Goal: Transaction & Acquisition: Purchase product/service

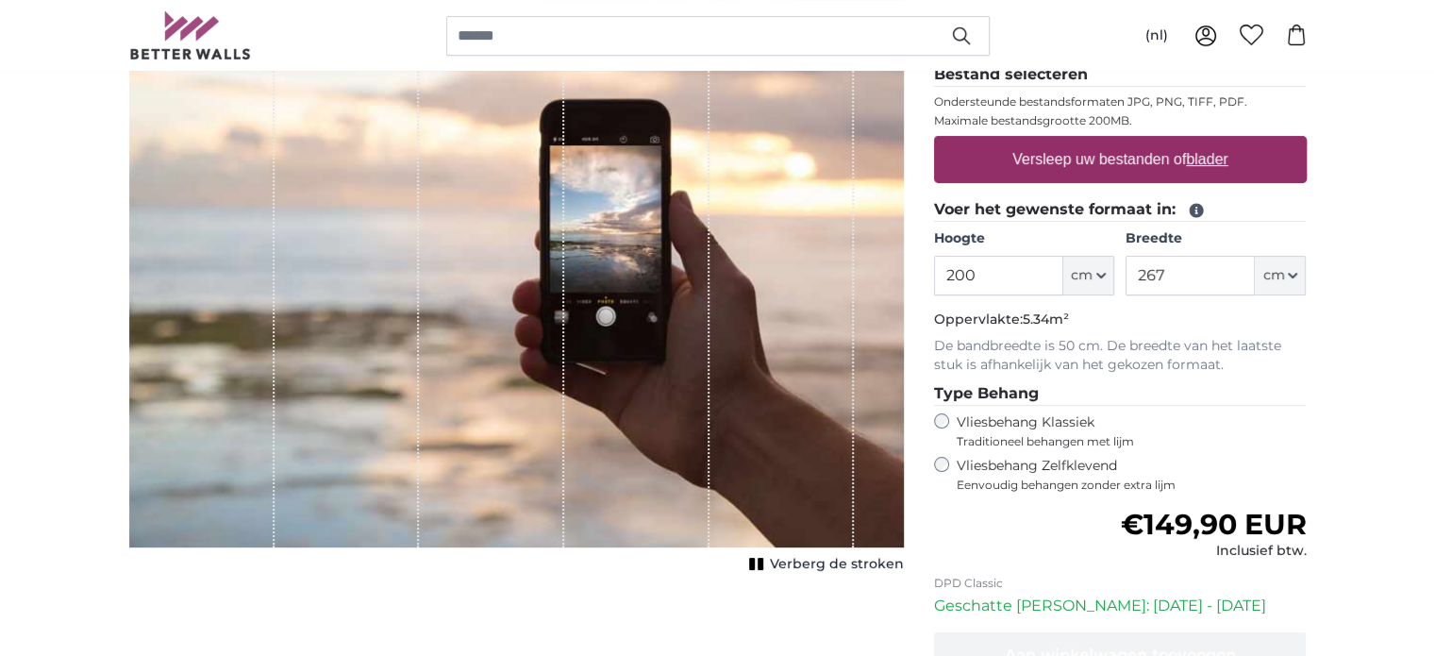
click at [973, 271] on input "200" at bounding box center [998, 276] width 129 height 40
type input "230"
type input "450"
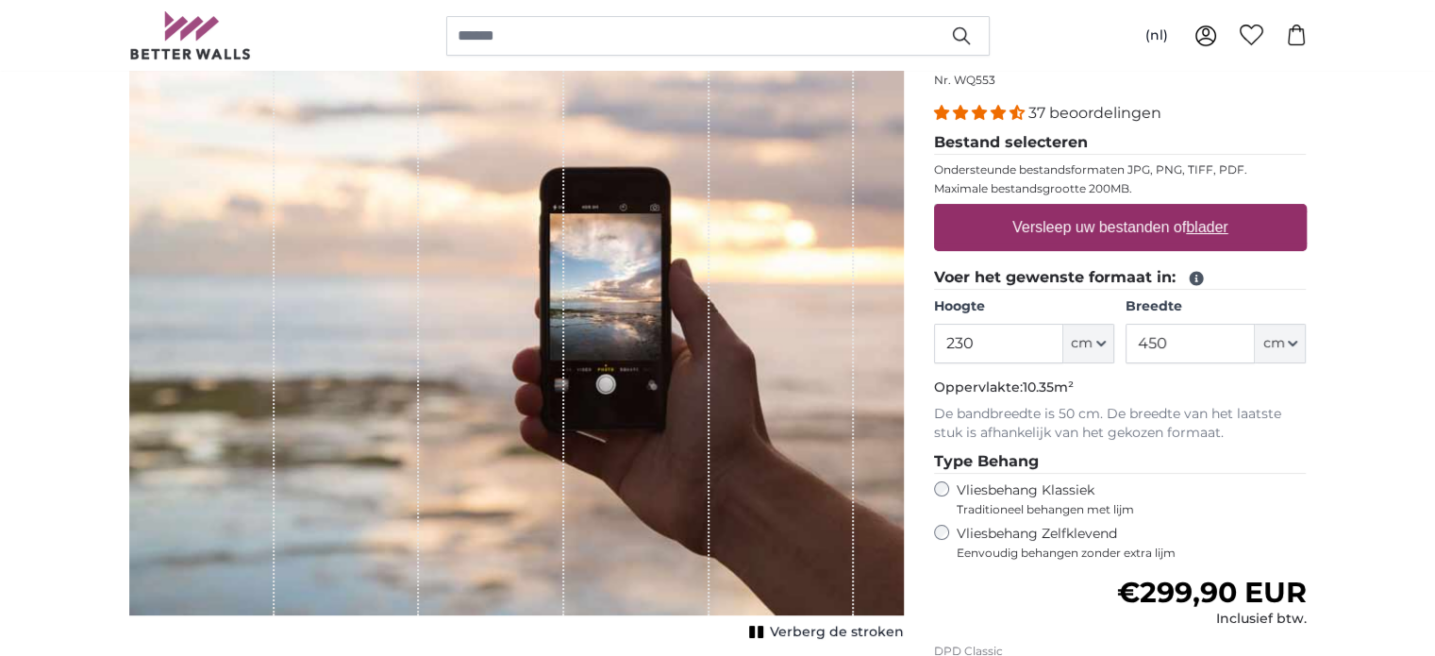
scroll to position [209, 0]
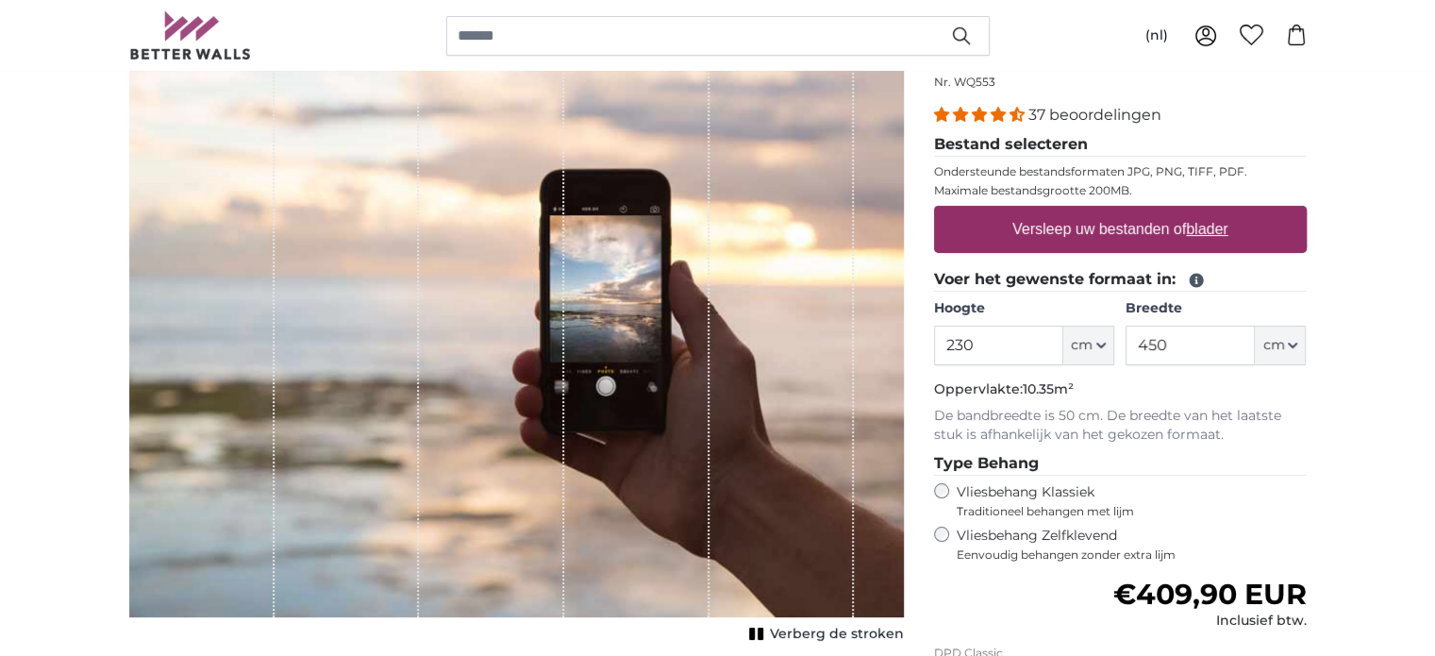
click at [958, 495] on label "Vliesbehang Klassiek Traditioneel behangen met lijm" at bounding box center [1113, 501] width 315 height 36
click at [989, 348] on input "230" at bounding box center [998, 345] width 129 height 40
type input "2"
type input "130"
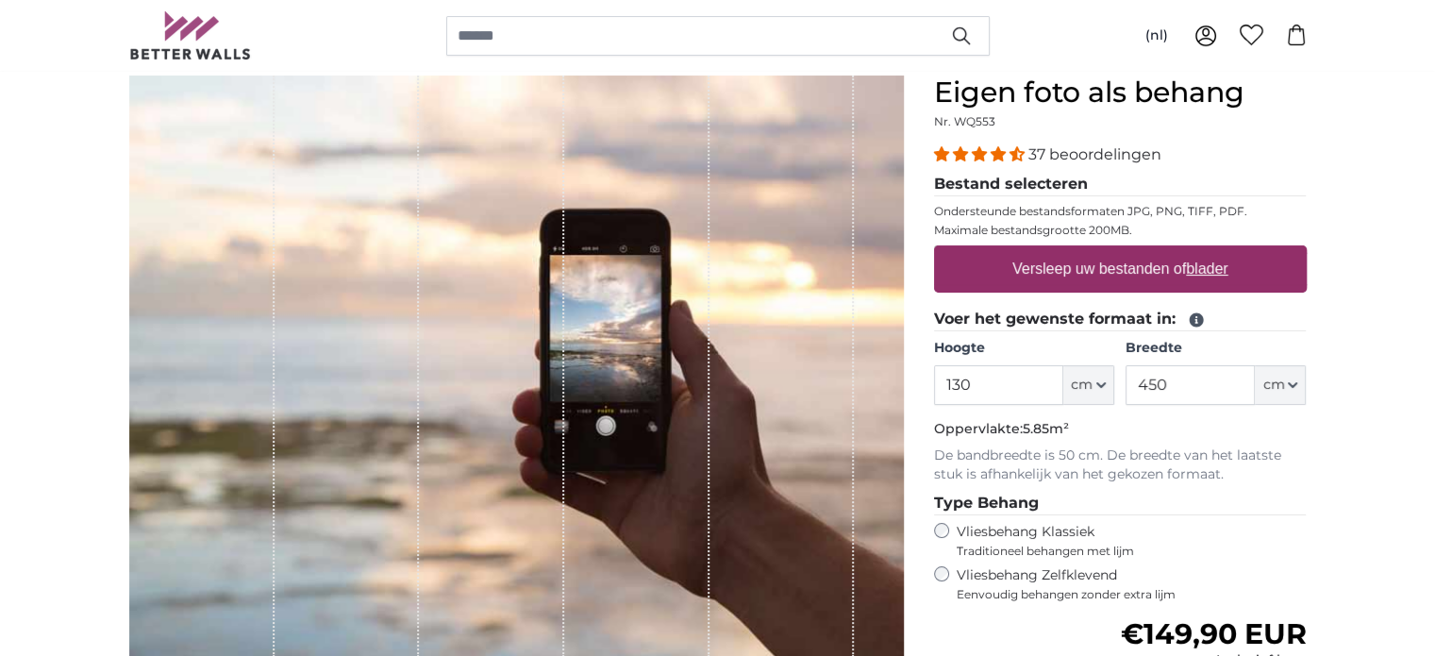
scroll to position [168, 0]
